Goal: Task Accomplishment & Management: Manage account settings

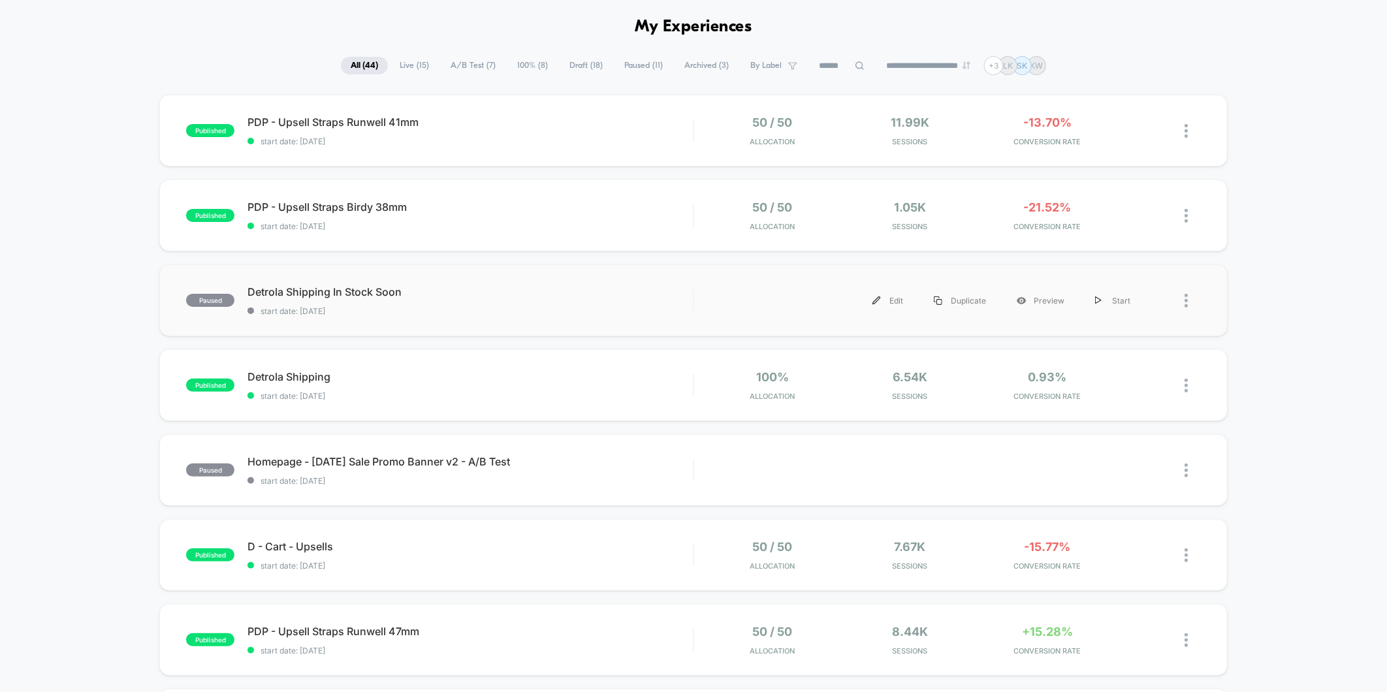
scroll to position [72, 0]
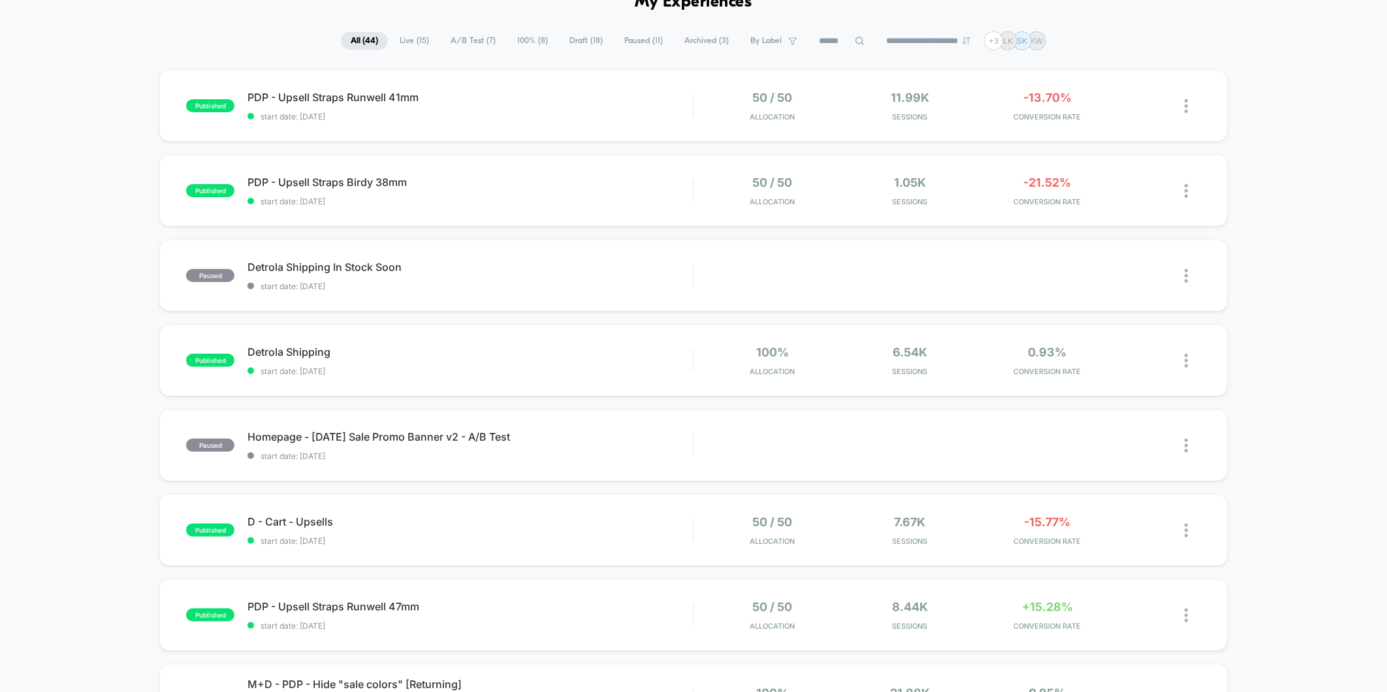
click at [415, 38] on span "Live ( 15 )" at bounding box center [414, 41] width 49 height 18
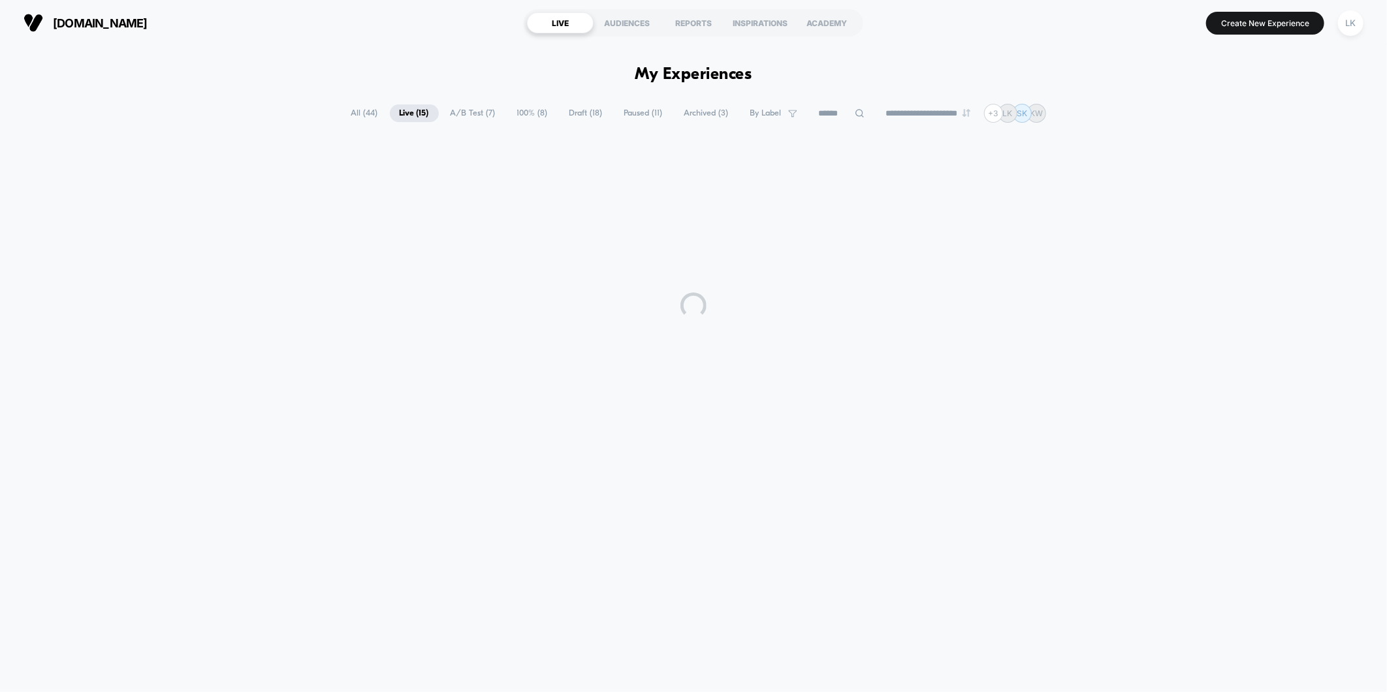
scroll to position [0, 0]
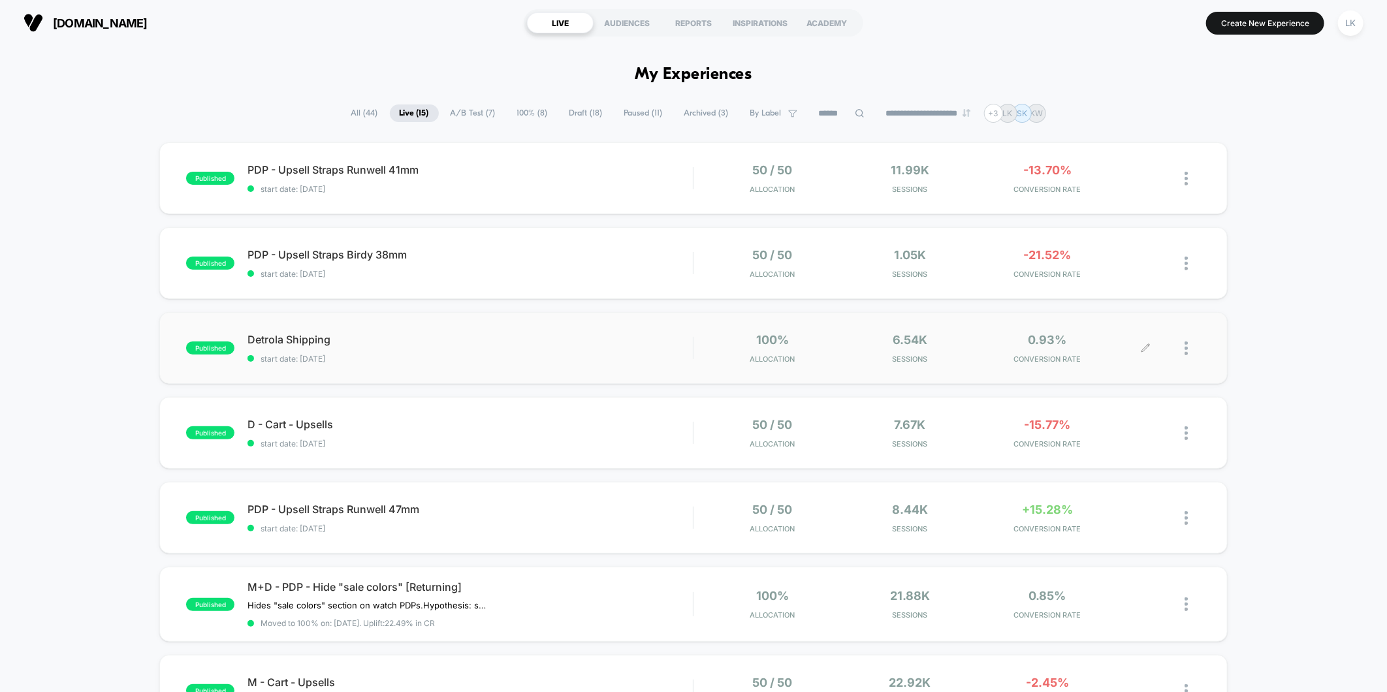
click at [1179, 348] on div at bounding box center [1173, 348] width 55 height 31
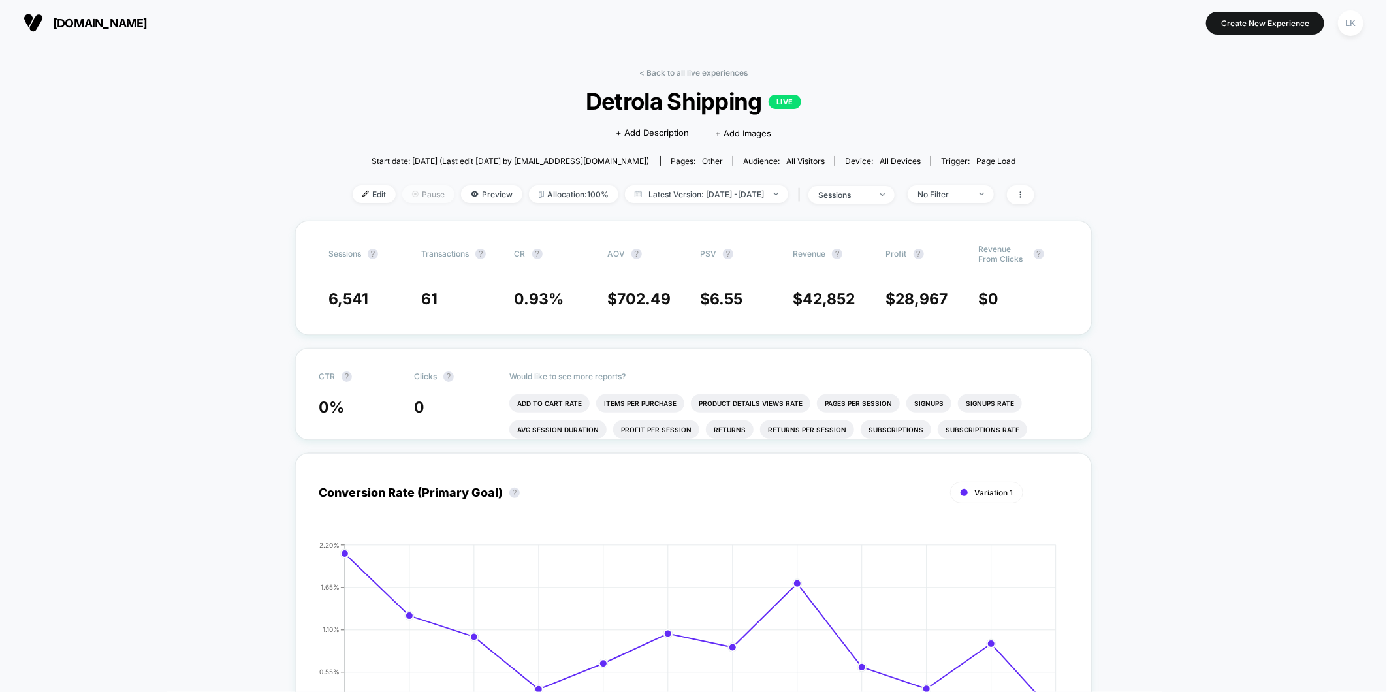
click at [415, 197] on span "Pause" at bounding box center [428, 194] width 52 height 18
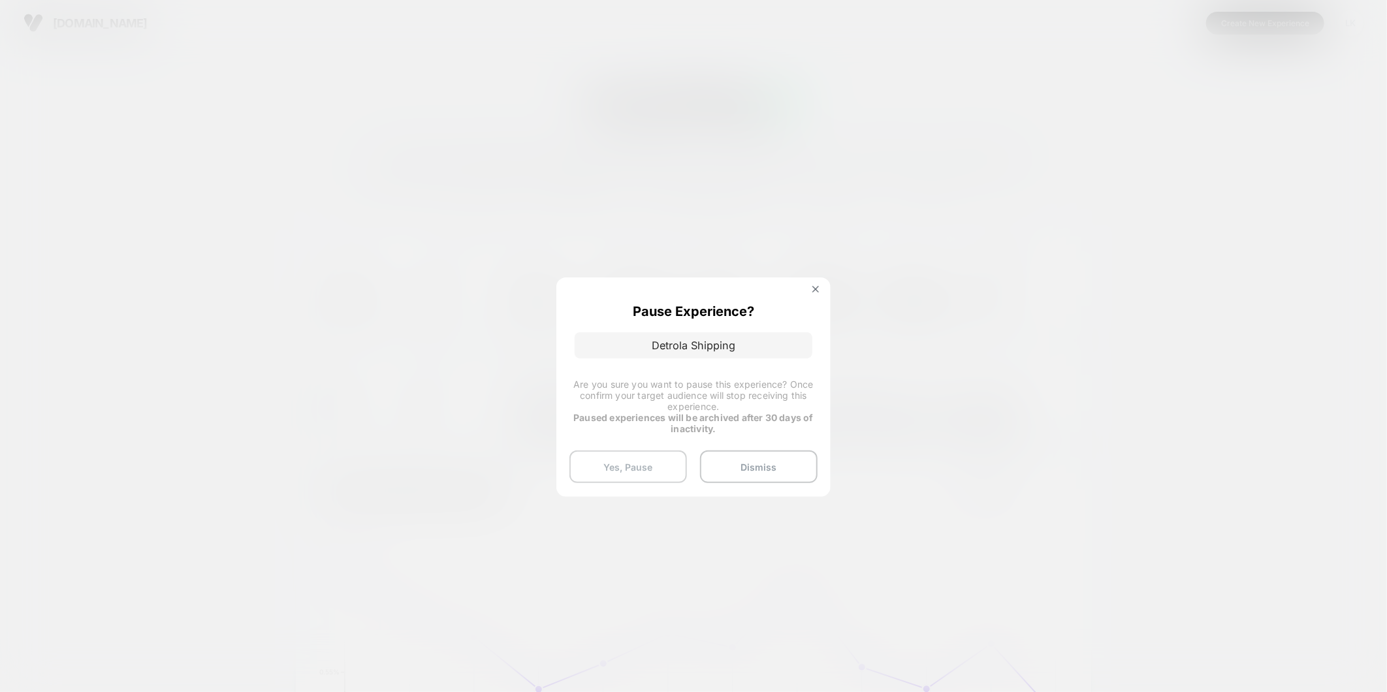
click at [652, 467] on button "Yes, Pause" at bounding box center [628, 466] width 118 height 33
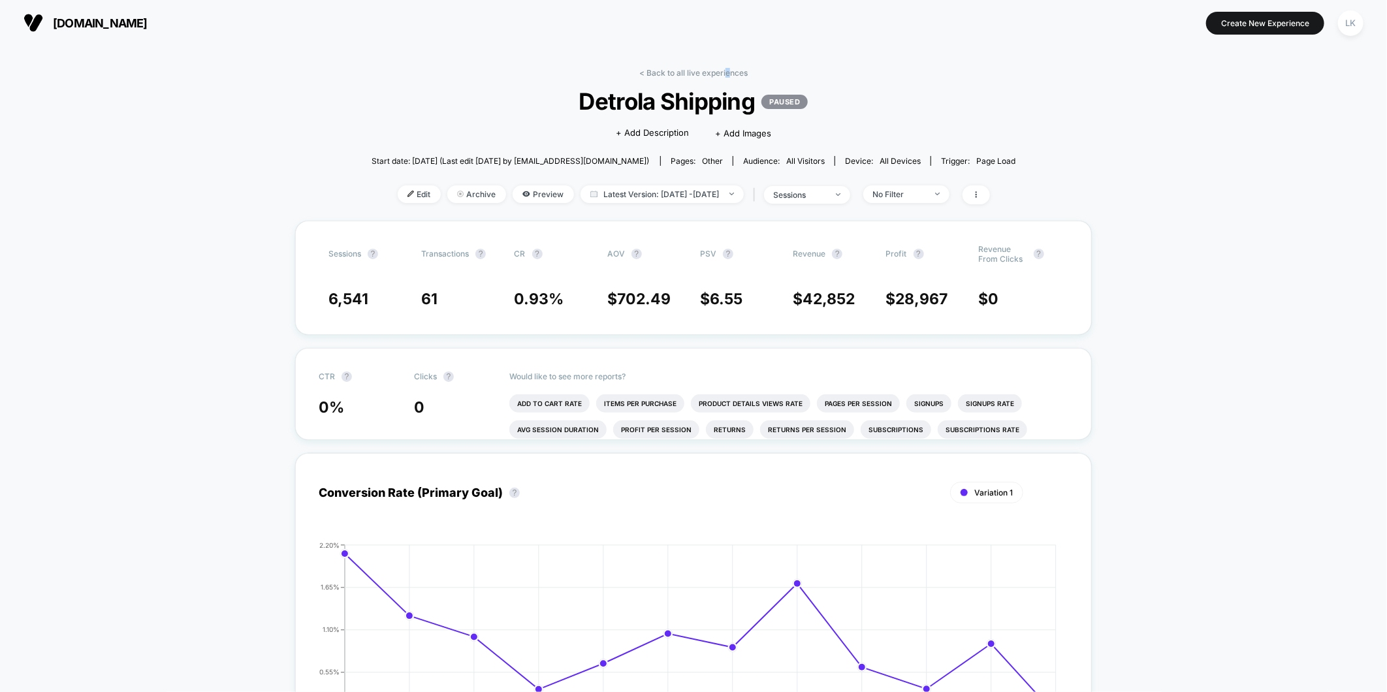
click at [727, 68] on link "< Back to all live experiences" at bounding box center [693, 73] width 108 height 10
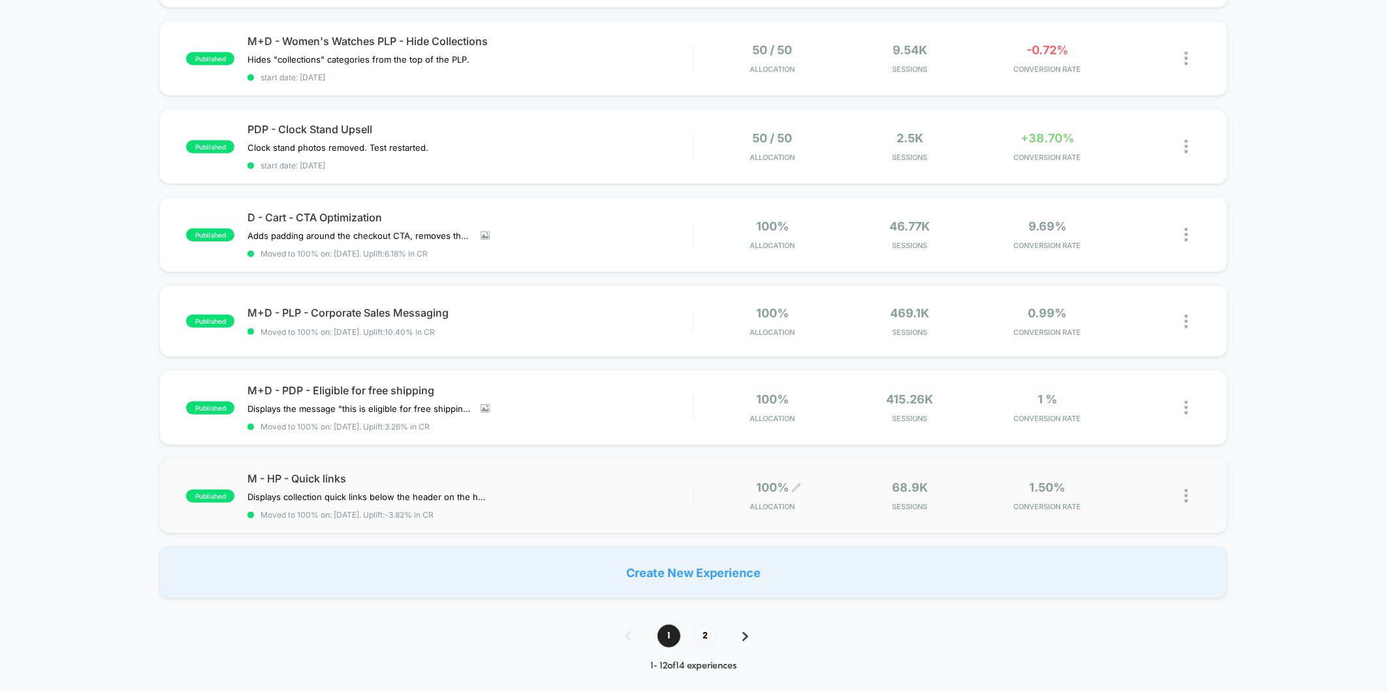
scroll to position [725, 0]
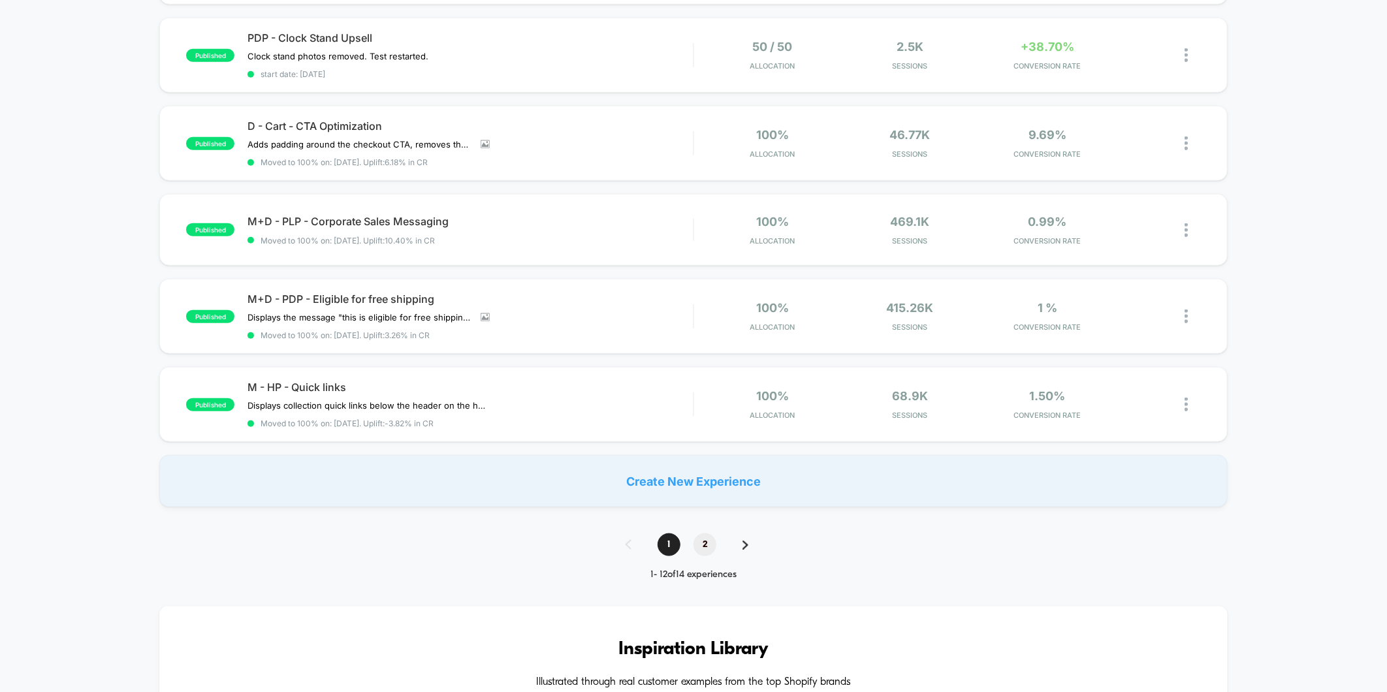
click at [699, 545] on span "2" at bounding box center [704, 544] width 23 height 23
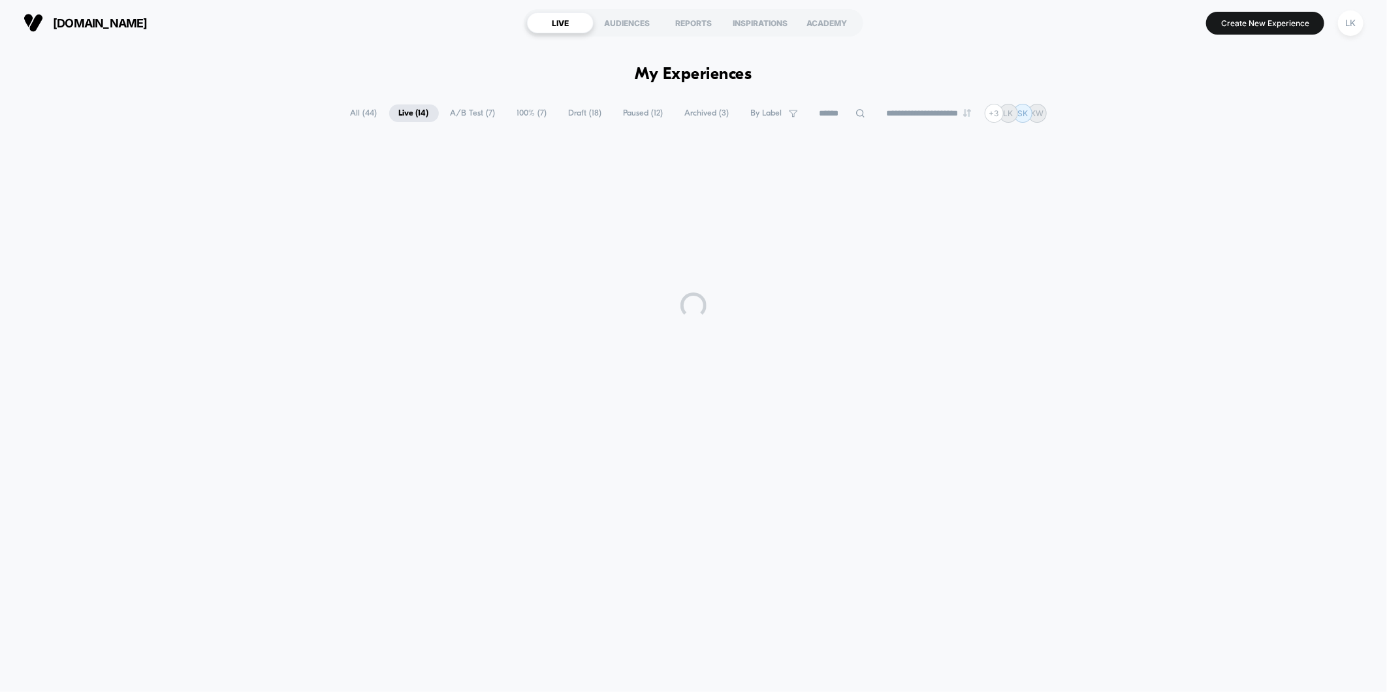
scroll to position [0, 0]
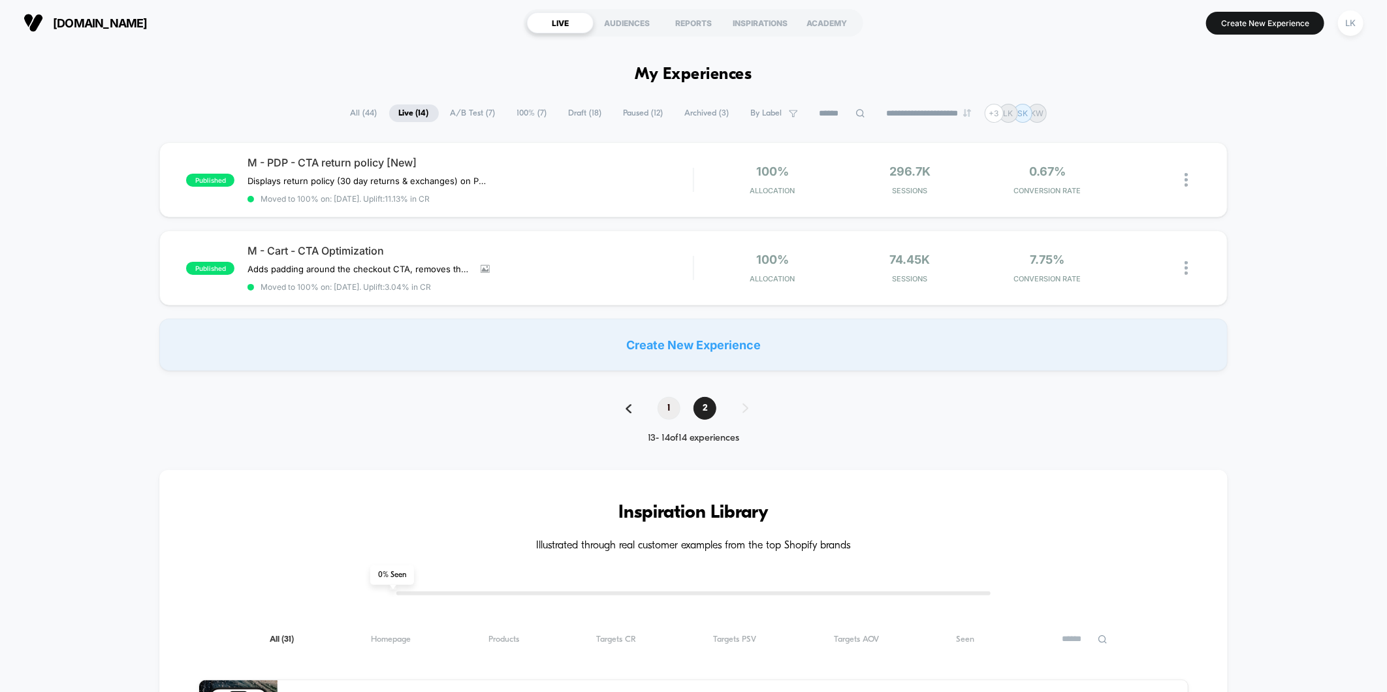
click at [664, 407] on span "1" at bounding box center [668, 408] width 23 height 23
